Goal: Communication & Community: Participate in discussion

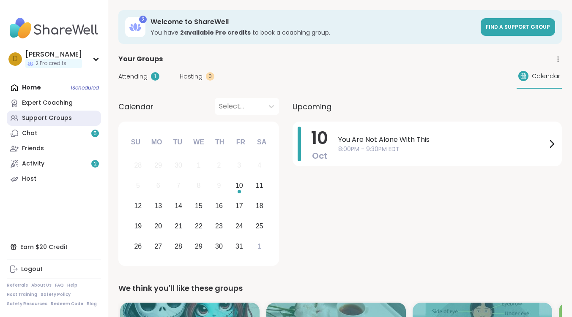
click at [43, 114] on div "Support Groups" at bounding box center [47, 118] width 50 height 8
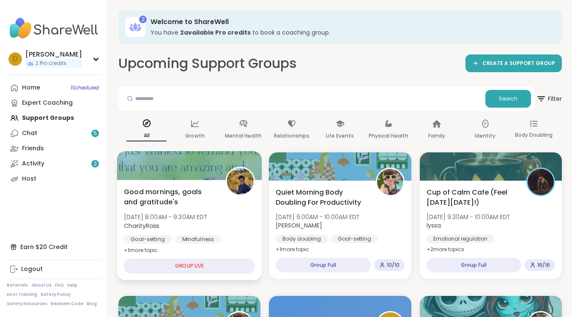
click at [174, 194] on span "Good mornings, goals and gratitude's" at bounding box center [170, 197] width 93 height 21
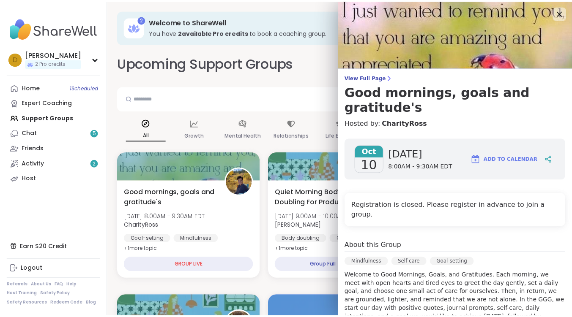
scroll to position [155, 0]
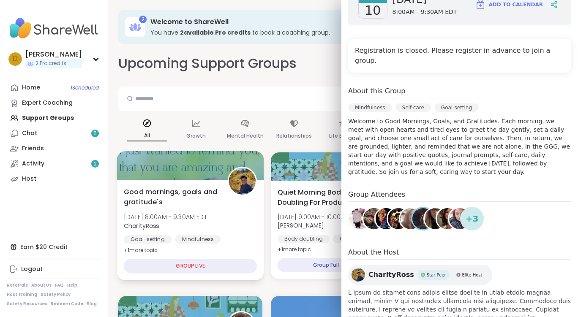
click at [150, 191] on span "Good mornings, goals and gratitude's" at bounding box center [171, 197] width 95 height 21
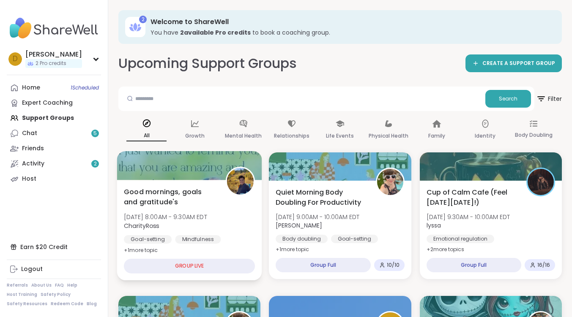
click at [172, 191] on span "Good mornings, goals and gratitude's" at bounding box center [170, 197] width 93 height 21
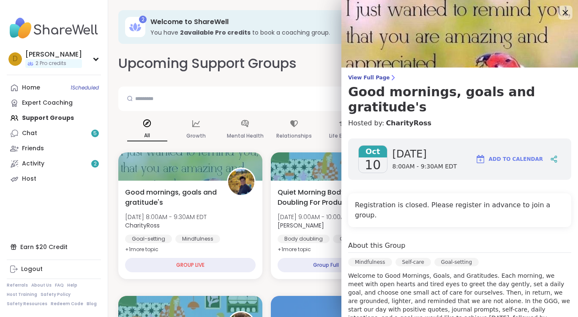
click at [563, 13] on icon at bounding box center [565, 12] width 5 height 5
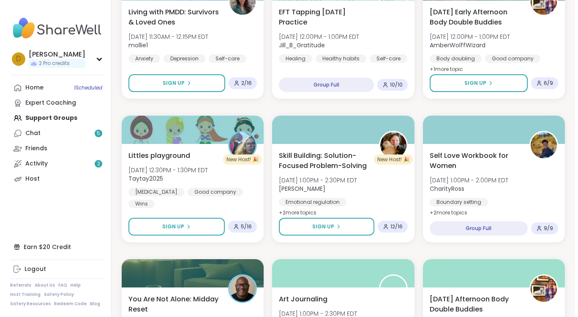
scroll to position [761, 0]
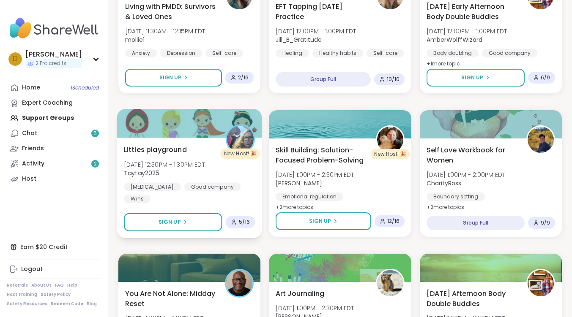
click at [159, 150] on span "Littles playground" at bounding box center [155, 150] width 63 height 10
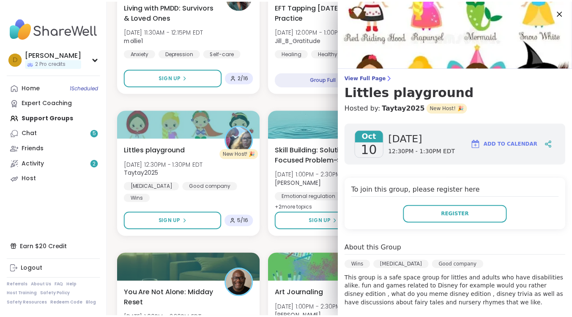
scroll to position [85, 0]
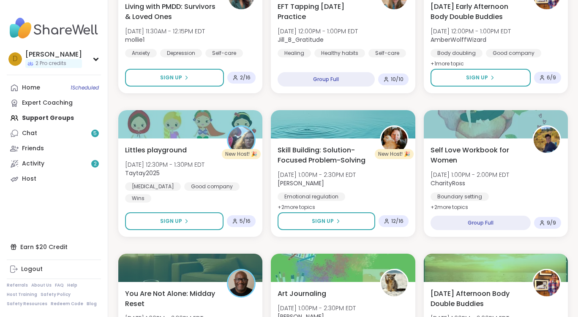
click at [315, 100] on div "Good mornings, goals and gratitude's [DATE] 8:00AM - 9:30AM EDT CharityRoss Goa…" at bounding box center [343, 246] width 450 height 1708
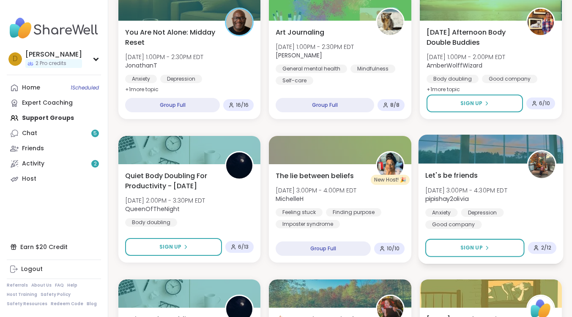
scroll to position [1057, 0]
